Goal: Task Accomplishment & Management: Manage account settings

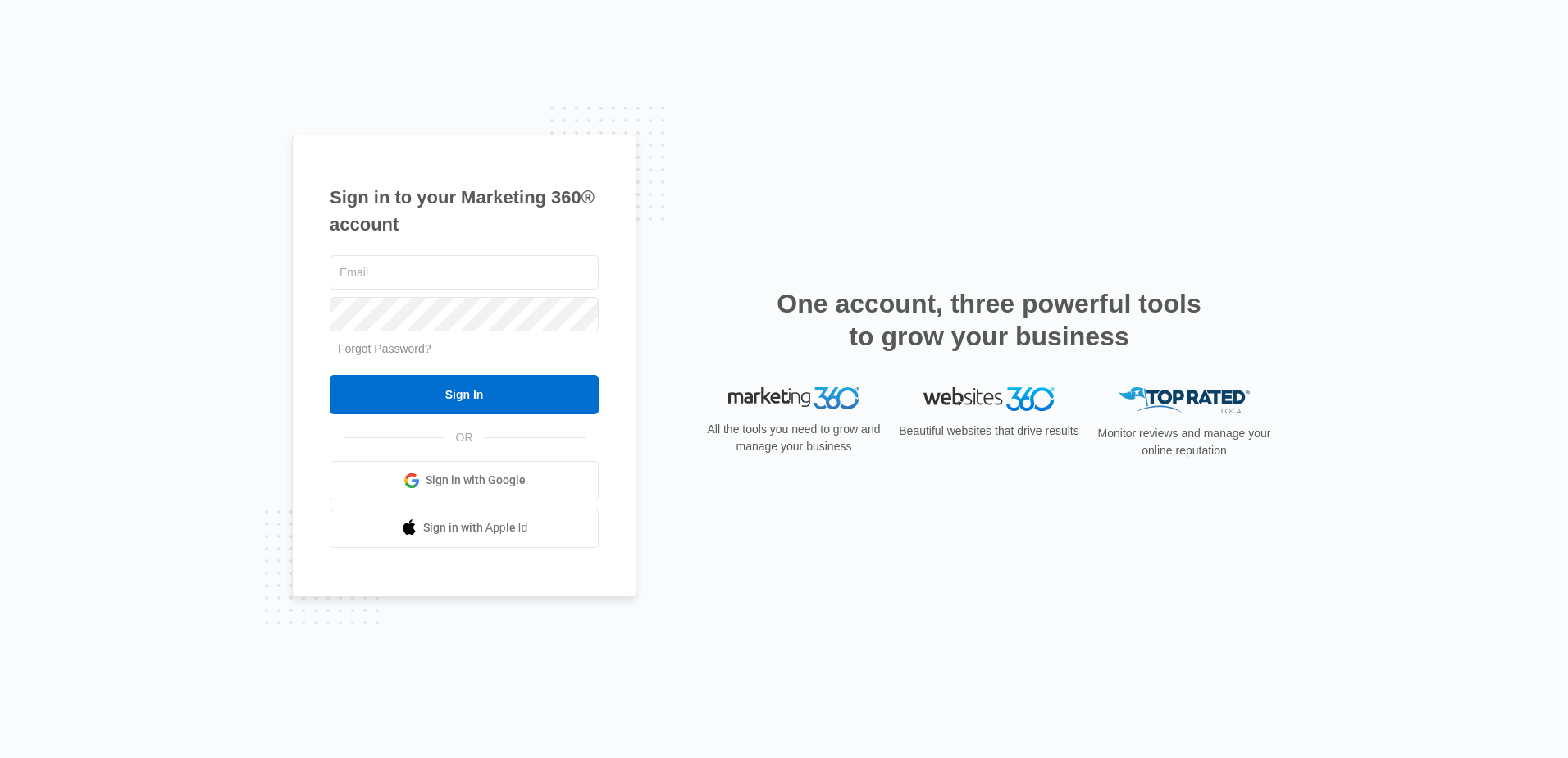
click at [506, 490] on link "Sign in with Google" at bounding box center [463, 479] width 269 height 39
click at [774, 401] on img at bounding box center [794, 398] width 131 height 23
click at [414, 380] on input "Sign In" at bounding box center [463, 393] width 269 height 39
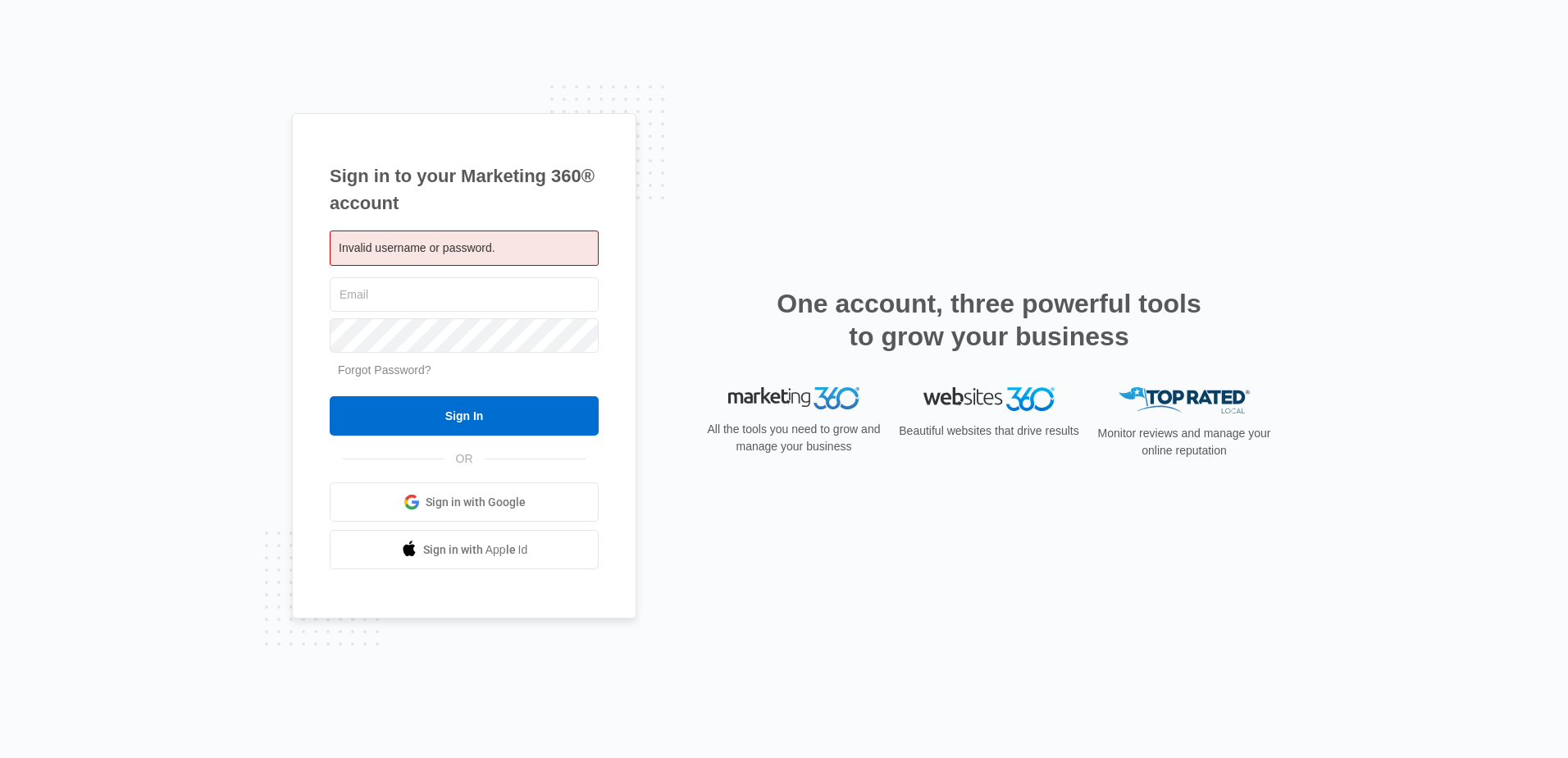
click at [390, 371] on link "Forgot Password?" at bounding box center [385, 369] width 94 height 13
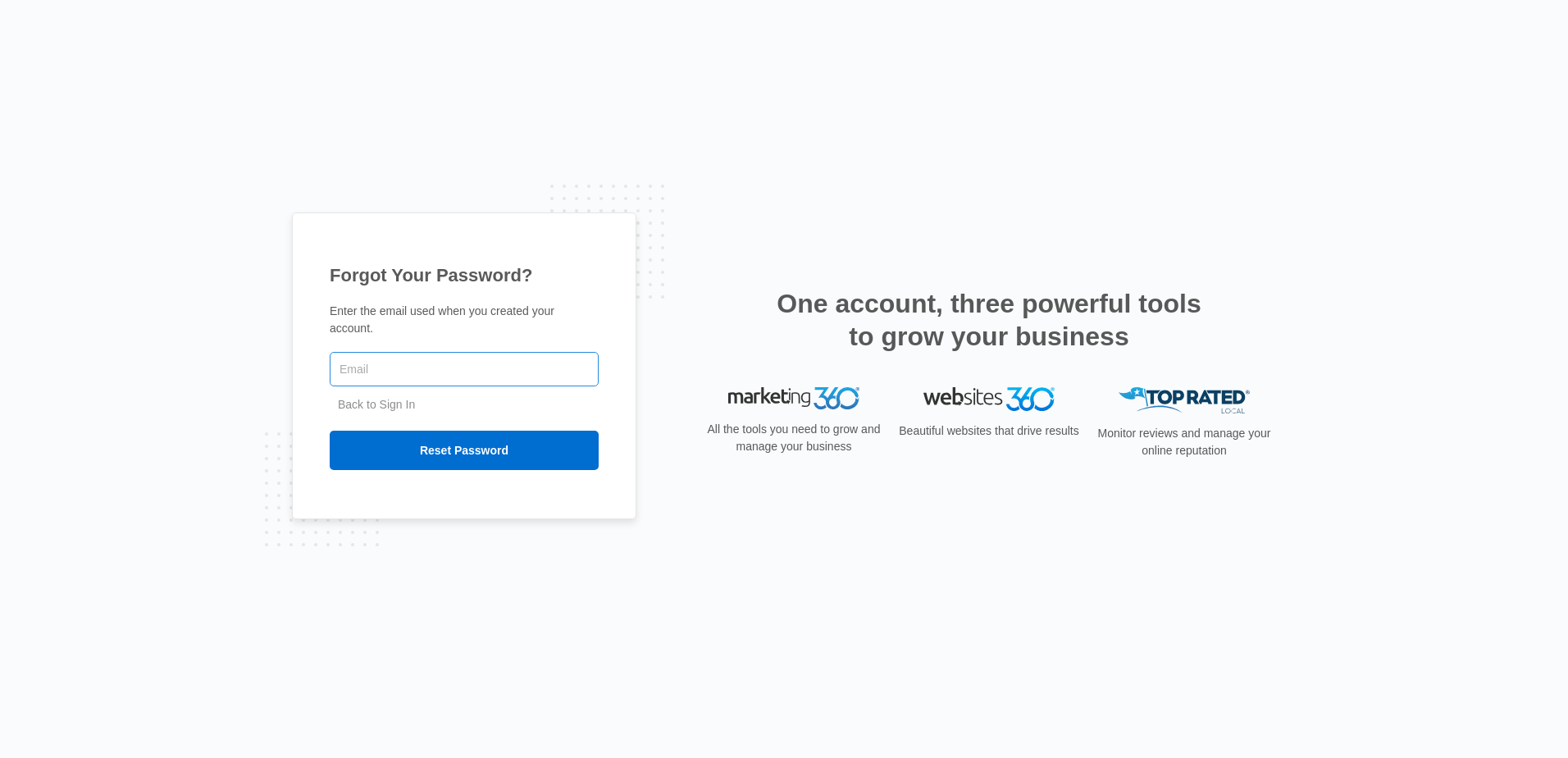
click at [433, 360] on input "text" at bounding box center [463, 368] width 269 height 34
type input "noah@foursquareinsurance.com"
click at [411, 449] on input "Reset Password" at bounding box center [463, 450] width 269 height 39
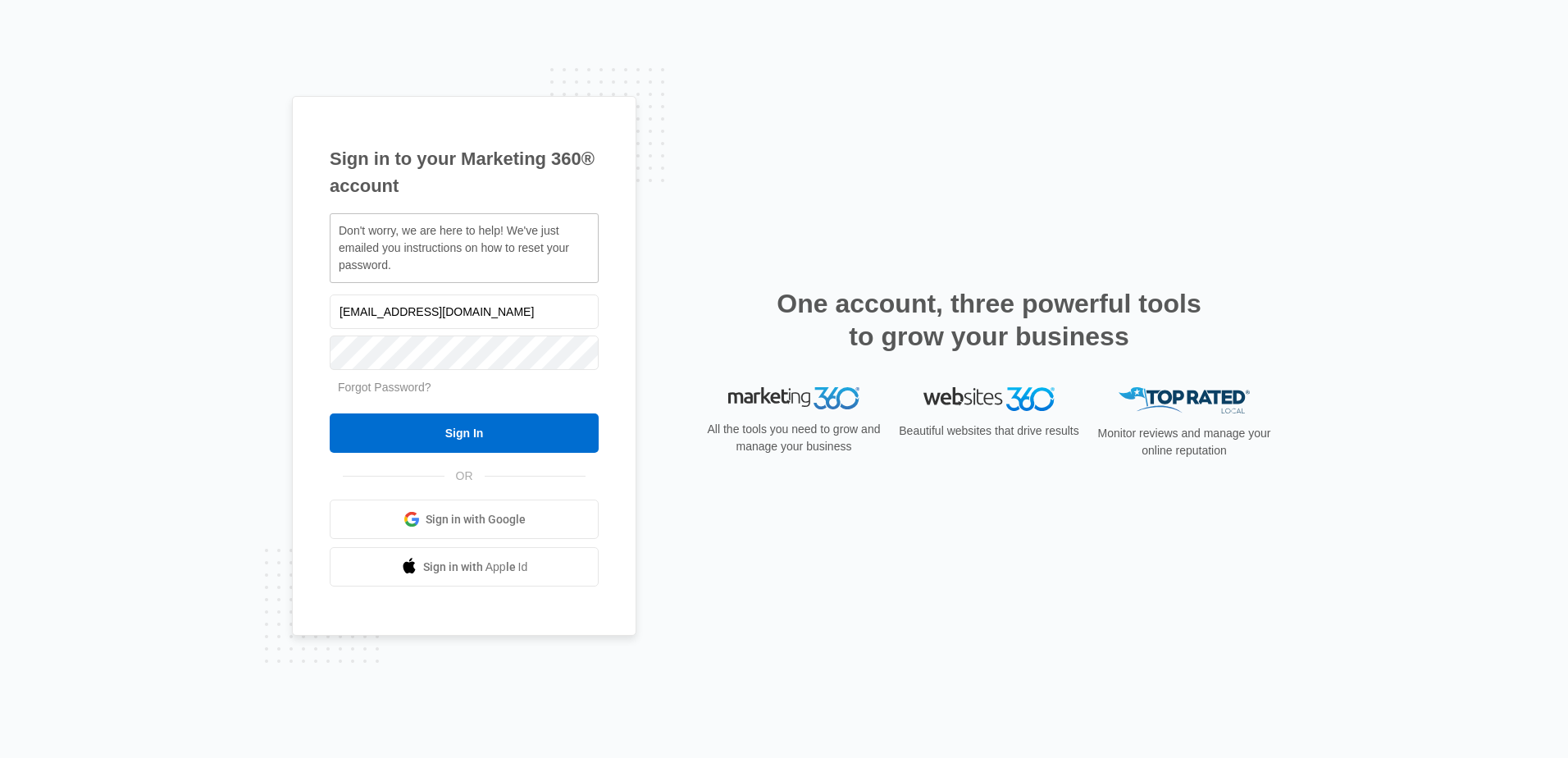
click at [433, 512] on span "Sign in with Google" at bounding box center [476, 520] width 101 height 17
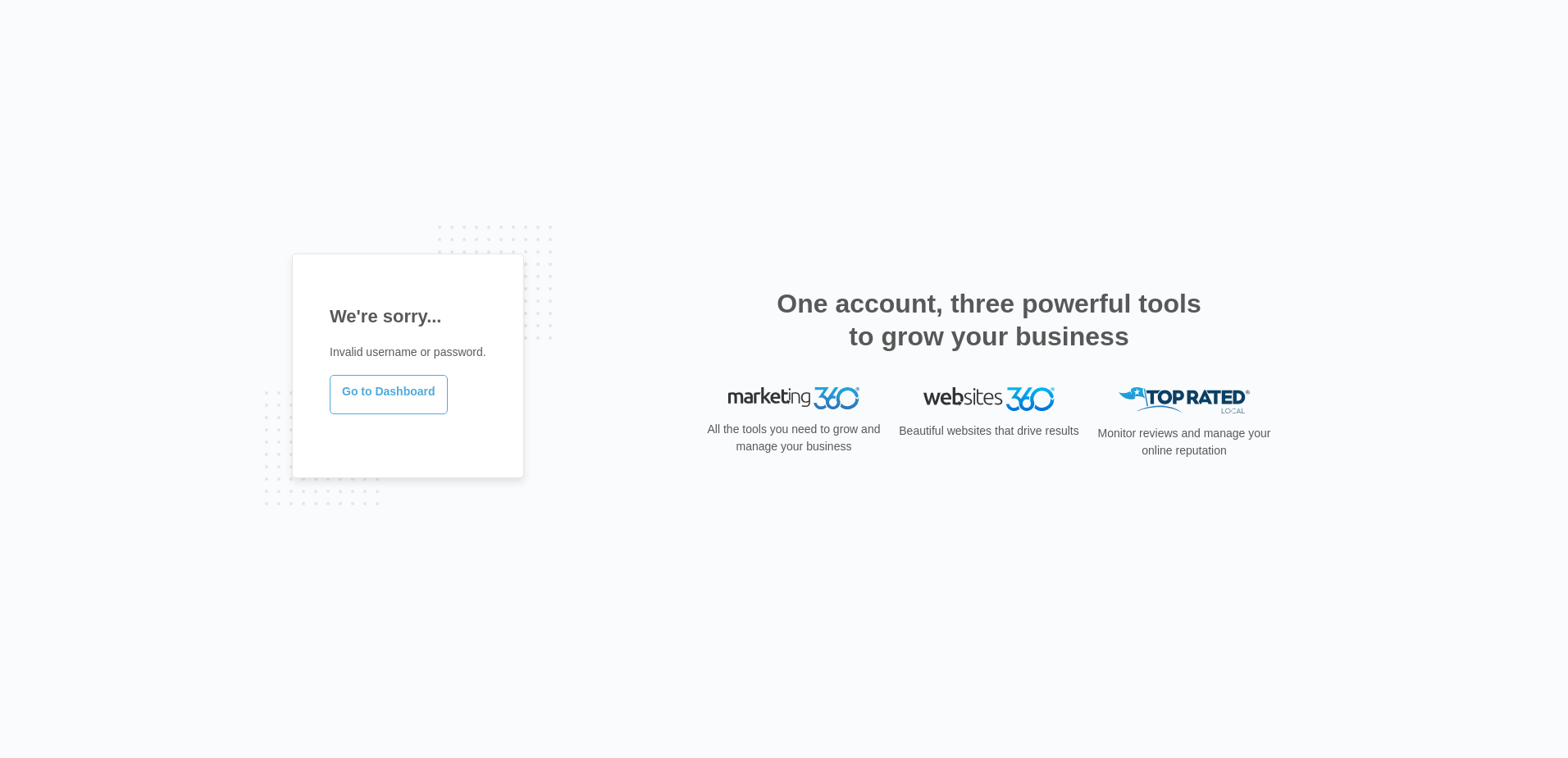
click at [418, 403] on link "Go to Dashboard" at bounding box center [388, 393] width 118 height 39
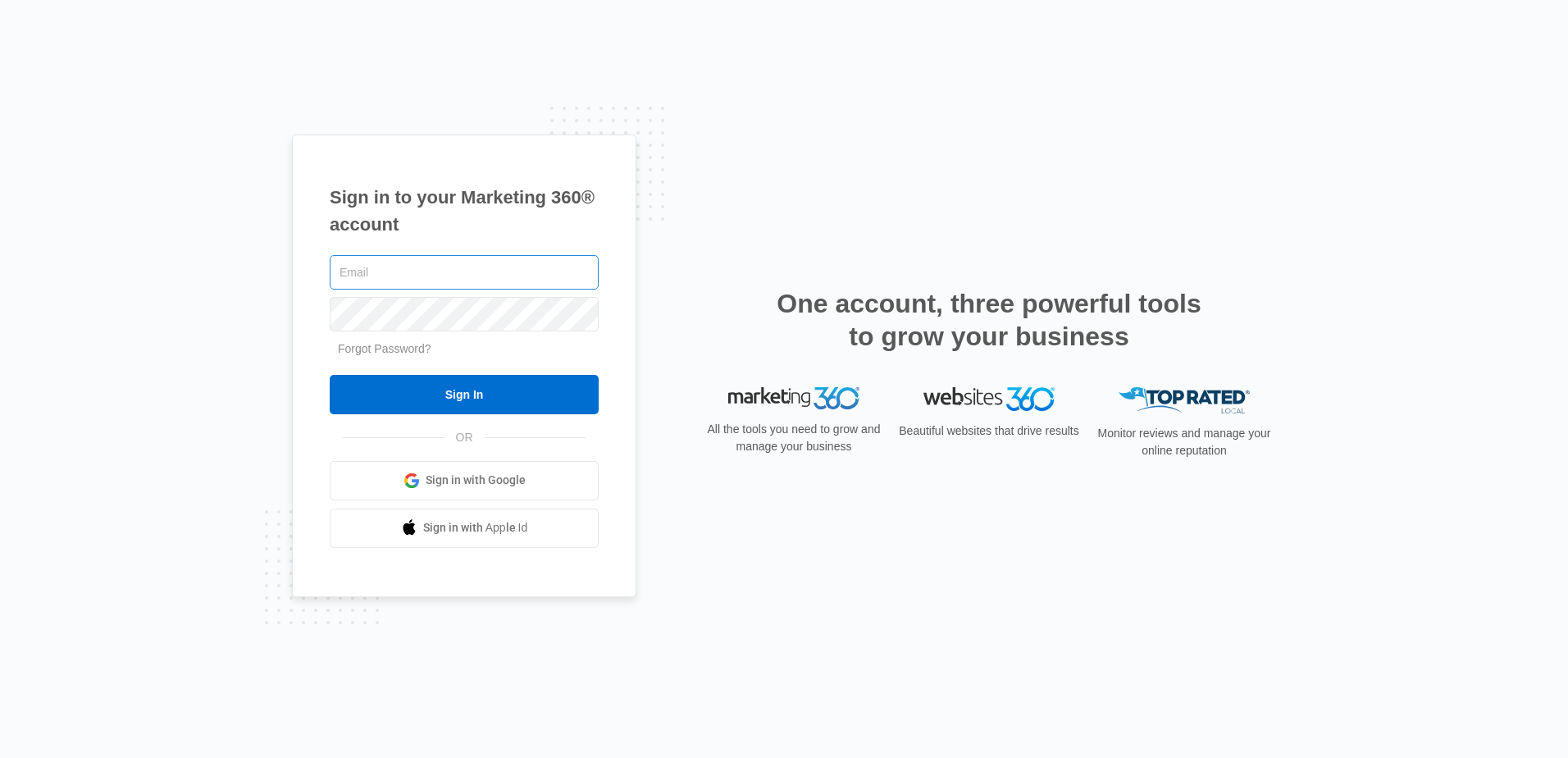
click at [524, 269] on input "text" at bounding box center [463, 272] width 269 height 34
type input "noahkrupa23@gmail.com"
click at [329, 374] on input "Sign In" at bounding box center [463, 393] width 269 height 39
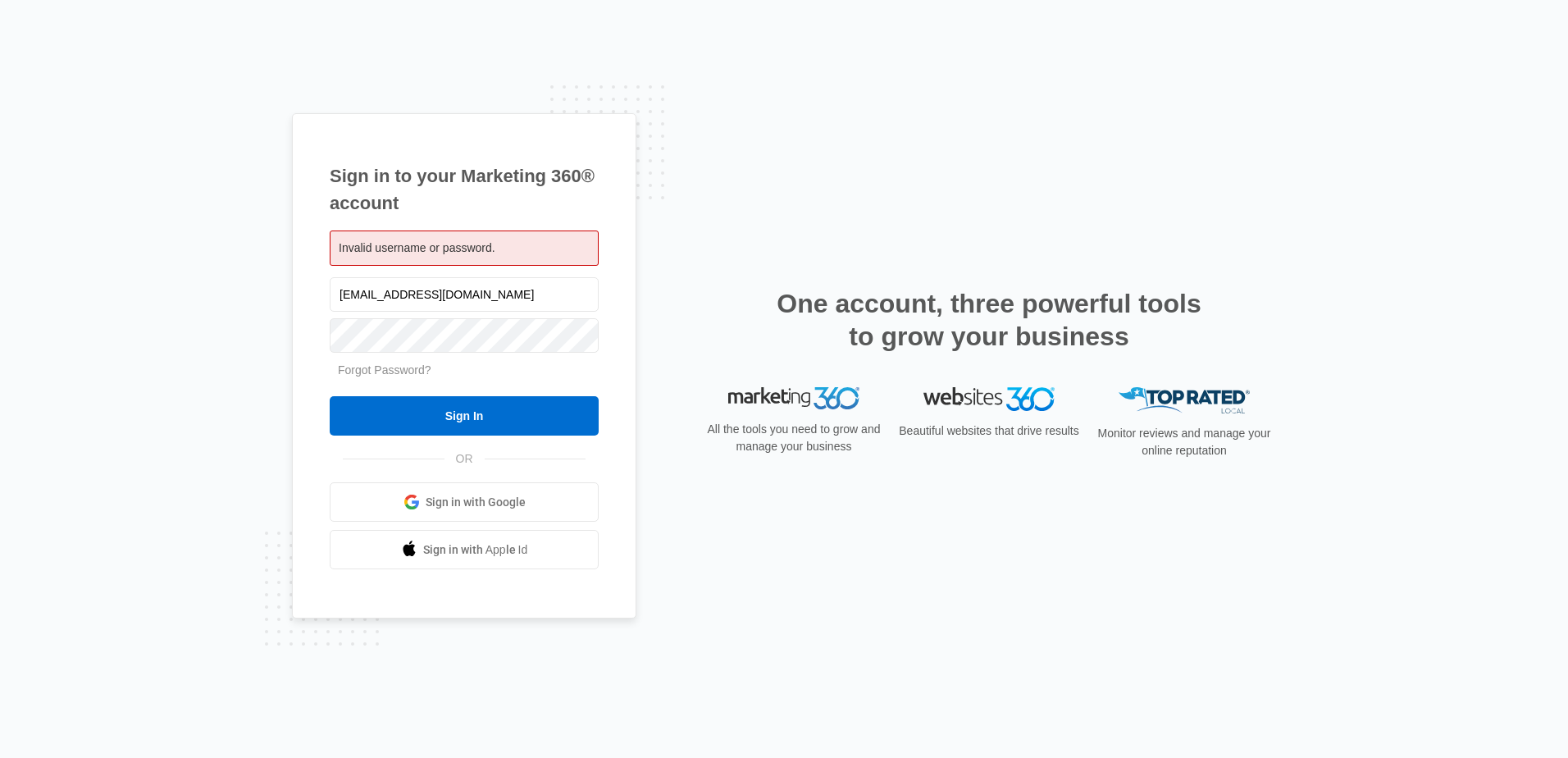
click at [529, 518] on link "Sign in with Google" at bounding box center [463, 502] width 269 height 39
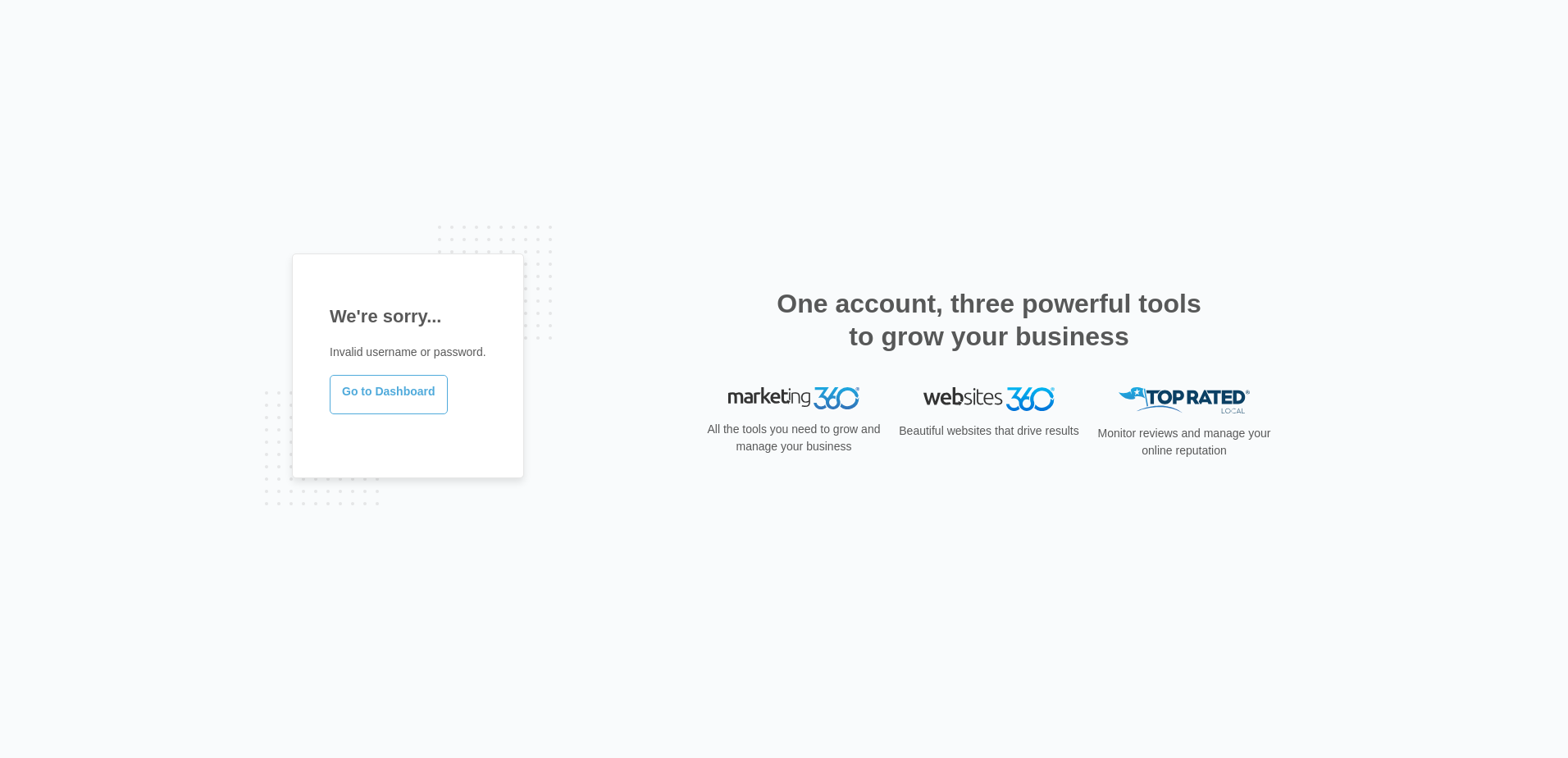
click at [395, 385] on link "Go to Dashboard" at bounding box center [388, 393] width 118 height 39
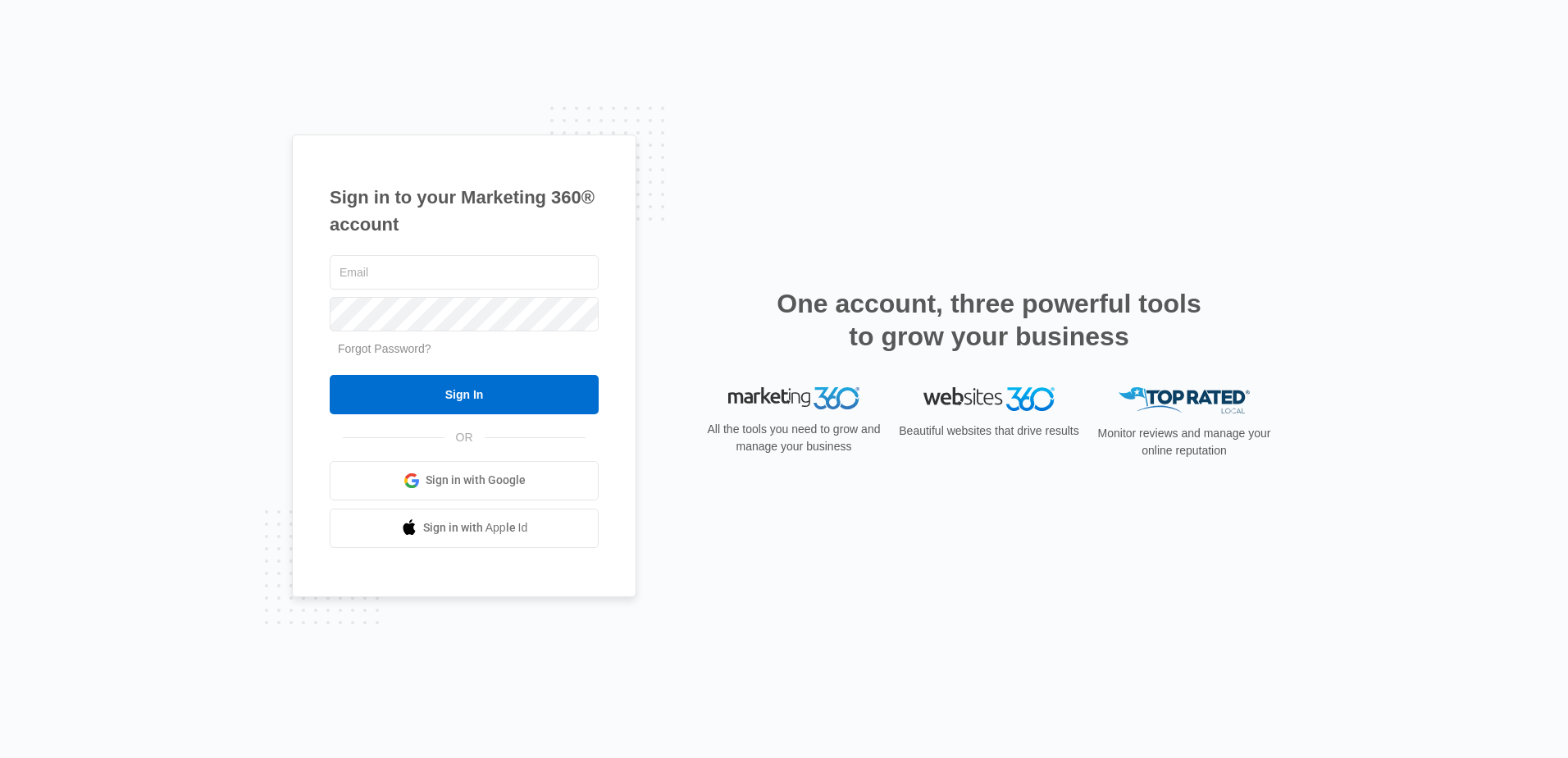
click at [428, 489] on link "Sign in with Google" at bounding box center [463, 479] width 269 height 39
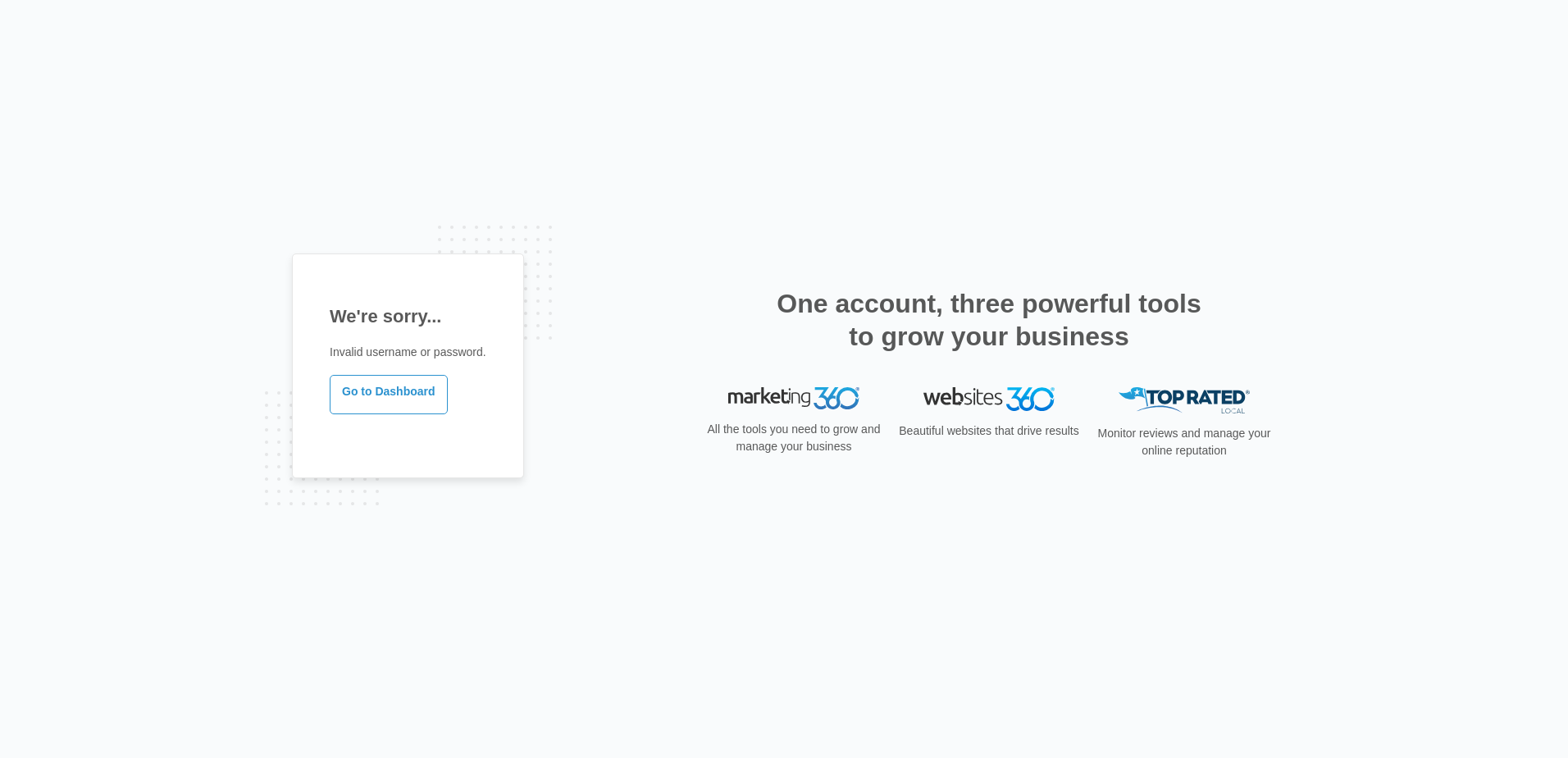
drag, startPoint x: 777, startPoint y: 397, endPoint x: 739, endPoint y: 401, distance: 38.2
click at [775, 399] on img at bounding box center [794, 398] width 131 height 23
click at [414, 398] on link "Go to Dashboard" at bounding box center [388, 393] width 118 height 39
